Goal: Transaction & Acquisition: Subscribe to service/newsletter

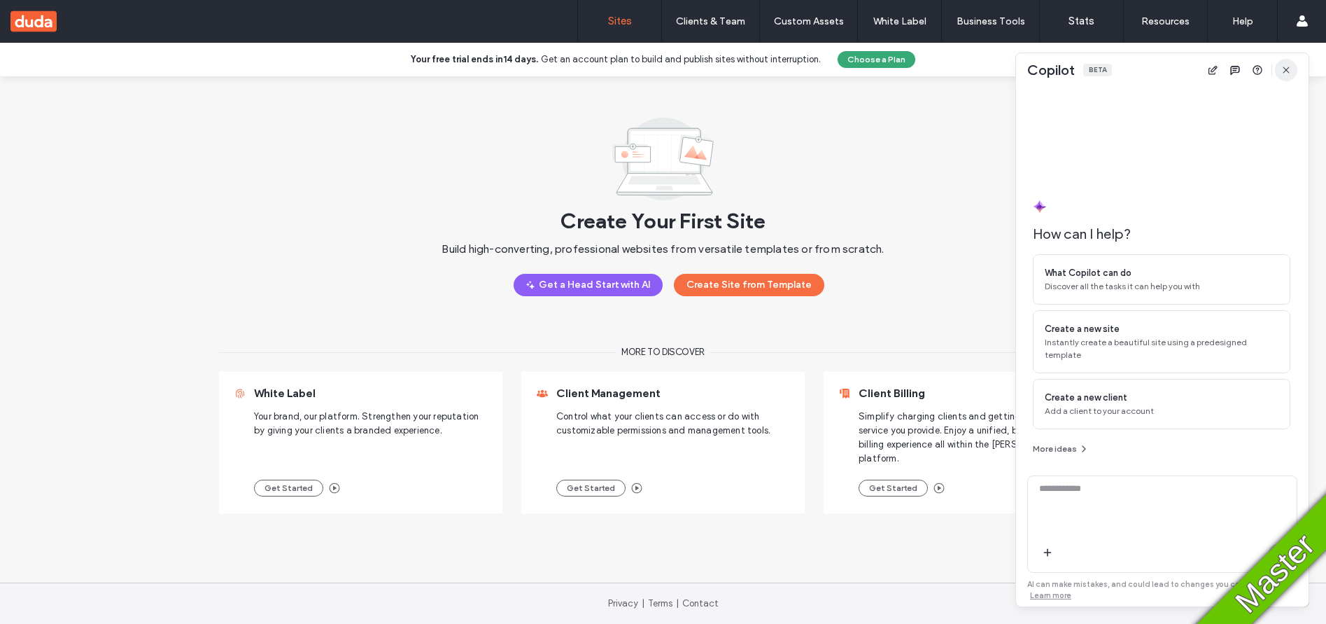
click at [1285, 71] on icon "button" at bounding box center [1286, 69] width 11 height 11
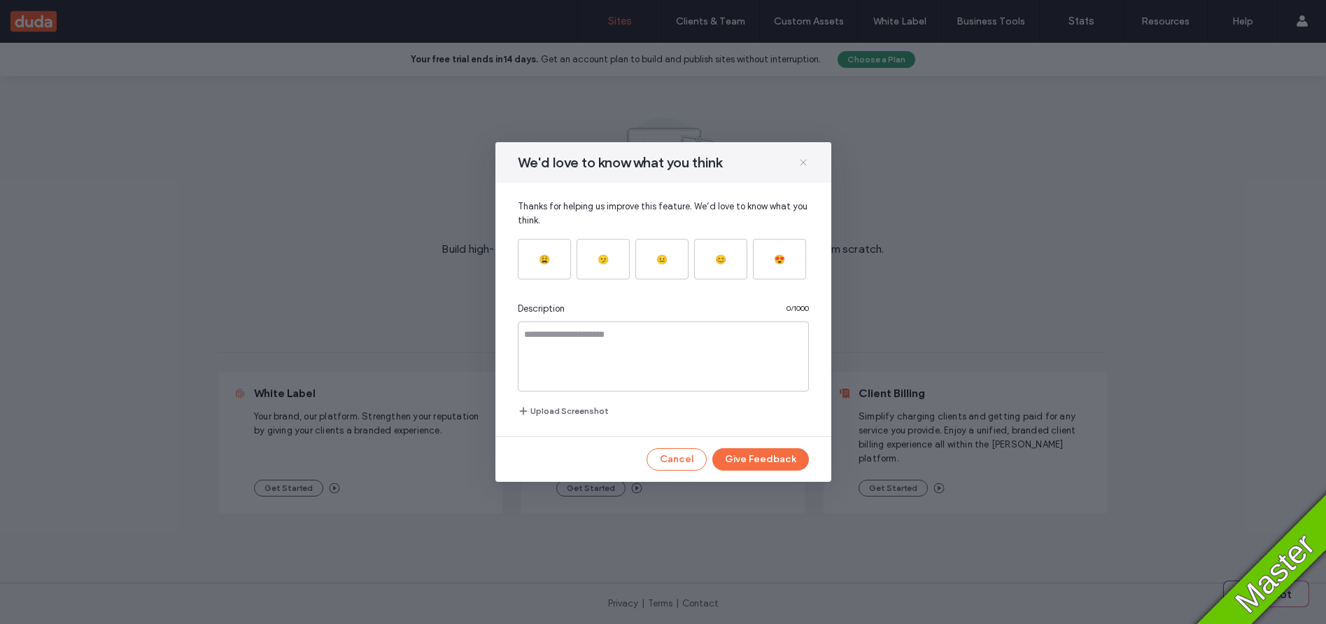
click at [805, 157] on icon at bounding box center [803, 162] width 11 height 11
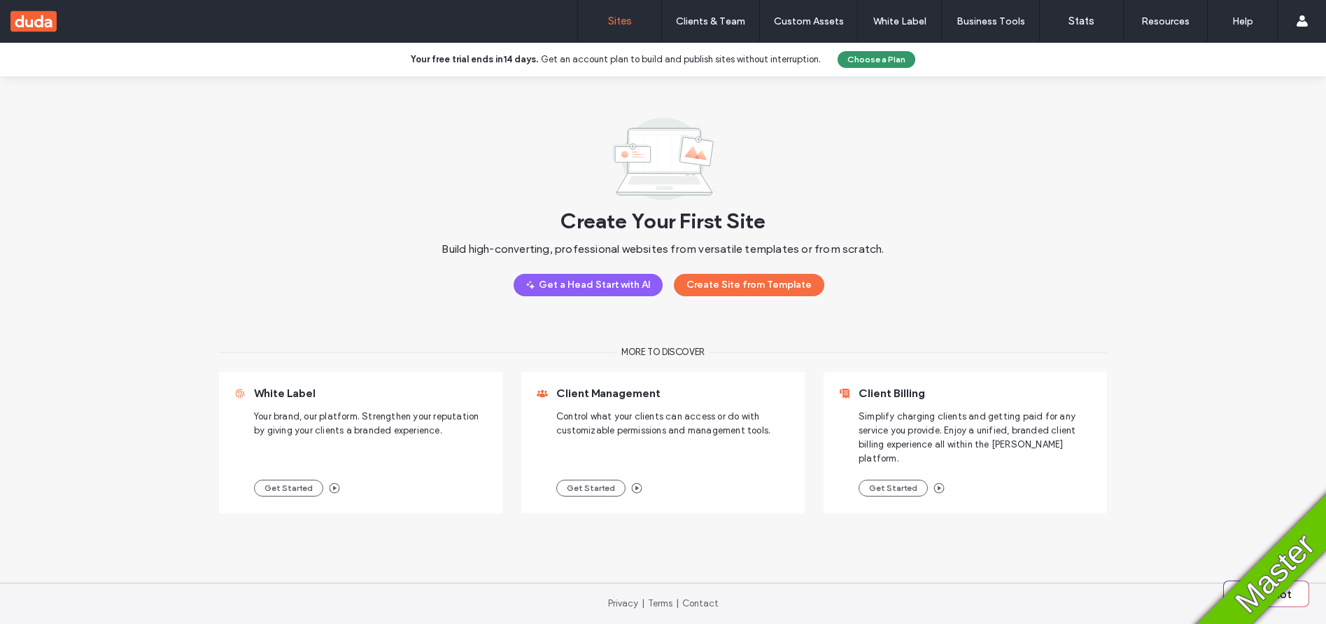
click at [862, 62] on button "Choose a Plan" at bounding box center [877, 59] width 78 height 17
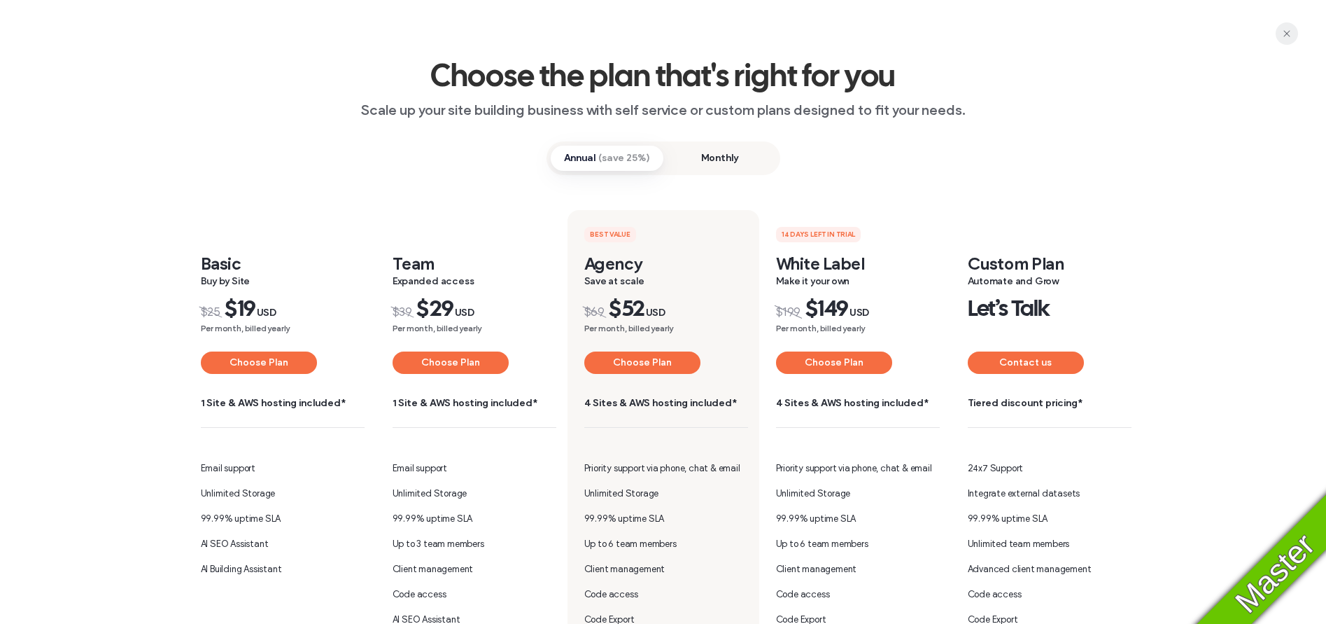
click at [1282, 34] on icon "button" at bounding box center [1287, 33] width 11 height 11
click at [1279, 37] on span "button" at bounding box center [1287, 33] width 22 height 22
